Goal: Transaction & Acquisition: Subscribe to service/newsletter

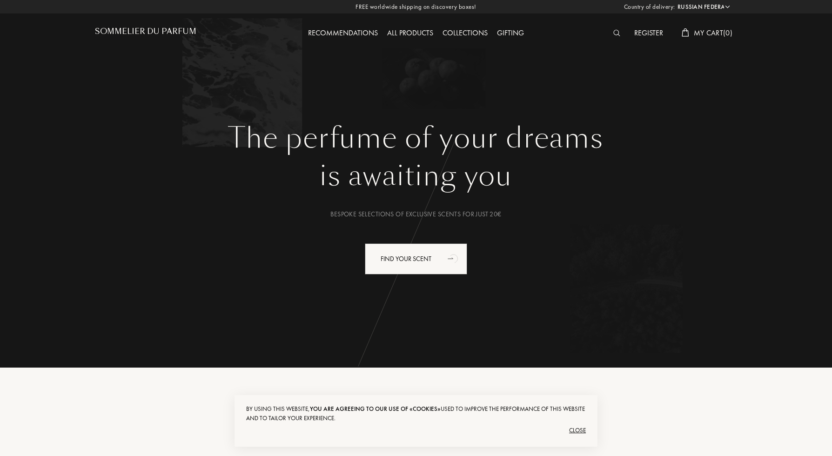
select select "RU"
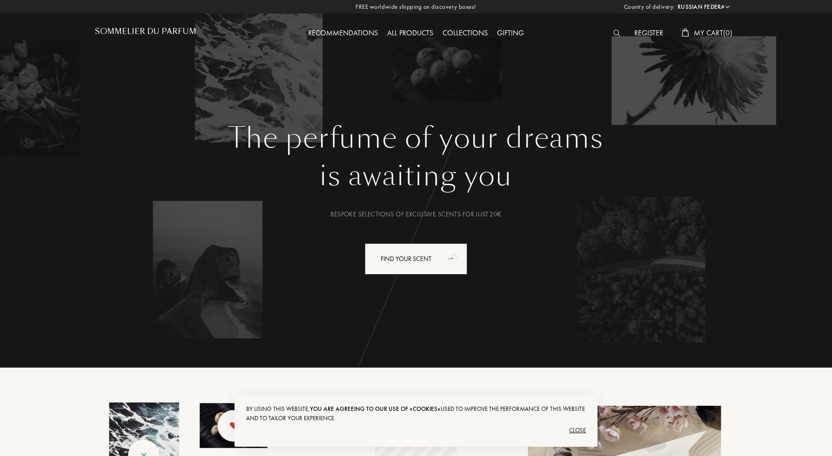
click at [700, 34] on span "My Cart ( 0 )" at bounding box center [713, 33] width 39 height 10
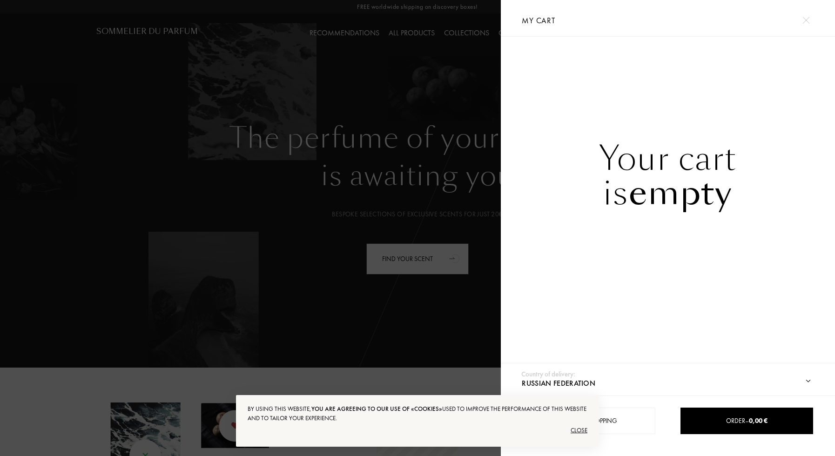
click at [581, 433] on div "Close" at bounding box center [418, 430] width 340 height 15
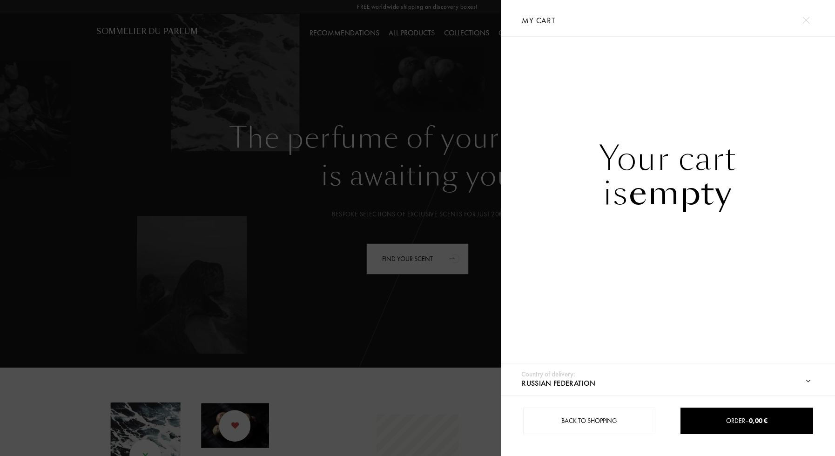
click at [241, 208] on div at bounding box center [250, 228] width 501 height 456
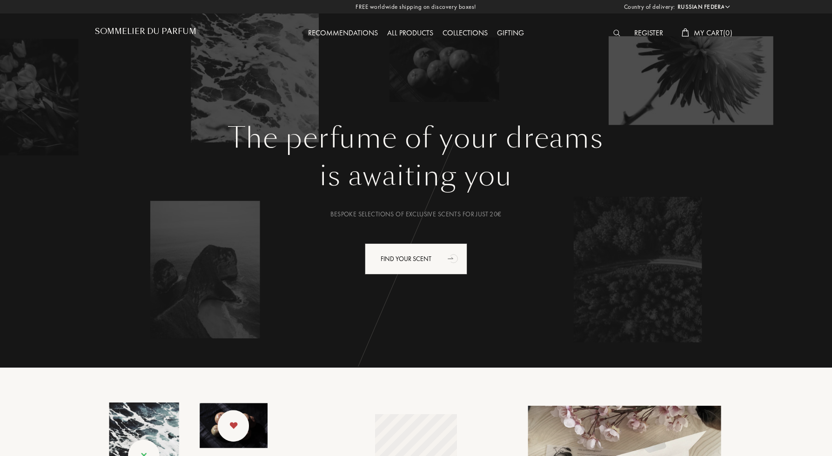
click at [643, 32] on div "Register" at bounding box center [649, 33] width 38 height 12
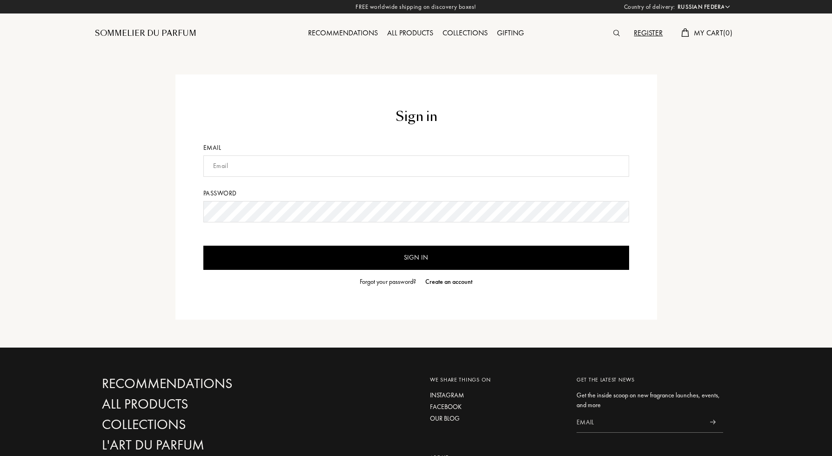
select select "RU"
click at [312, 166] on input "text" at bounding box center [416, 166] width 426 height 21
type input "le"
click at [394, 284] on div "Forgot your password?" at bounding box center [388, 282] width 56 height 10
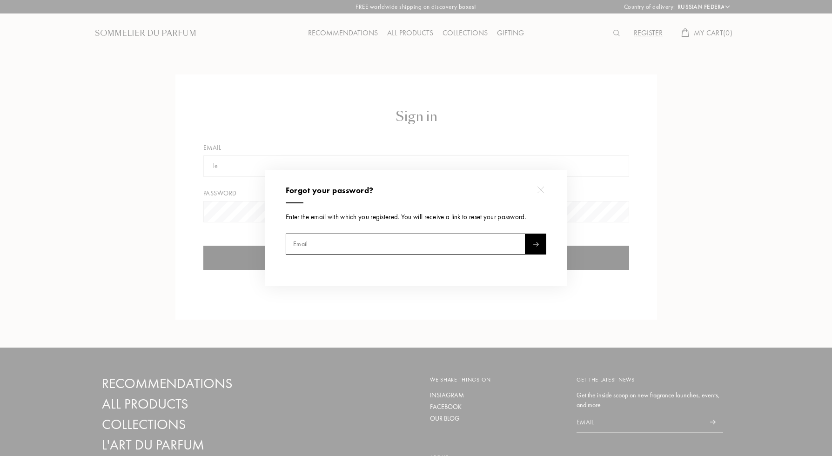
click at [383, 243] on input "text" at bounding box center [406, 244] width 240 height 21
type input "[EMAIL_ADDRESS][DOMAIN_NAME]"
click at [535, 244] on img at bounding box center [536, 244] width 6 height 5
click at [538, 193] on div at bounding box center [540, 189] width 21 height 21
